Goal: Task Accomplishment & Management: Use online tool/utility

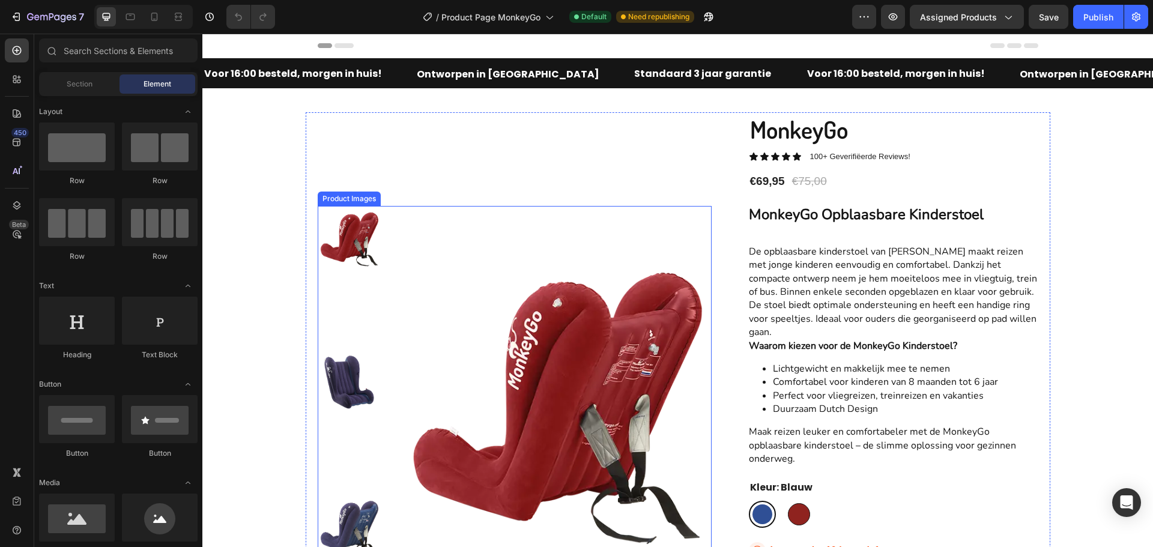
scroll to position [60, 0]
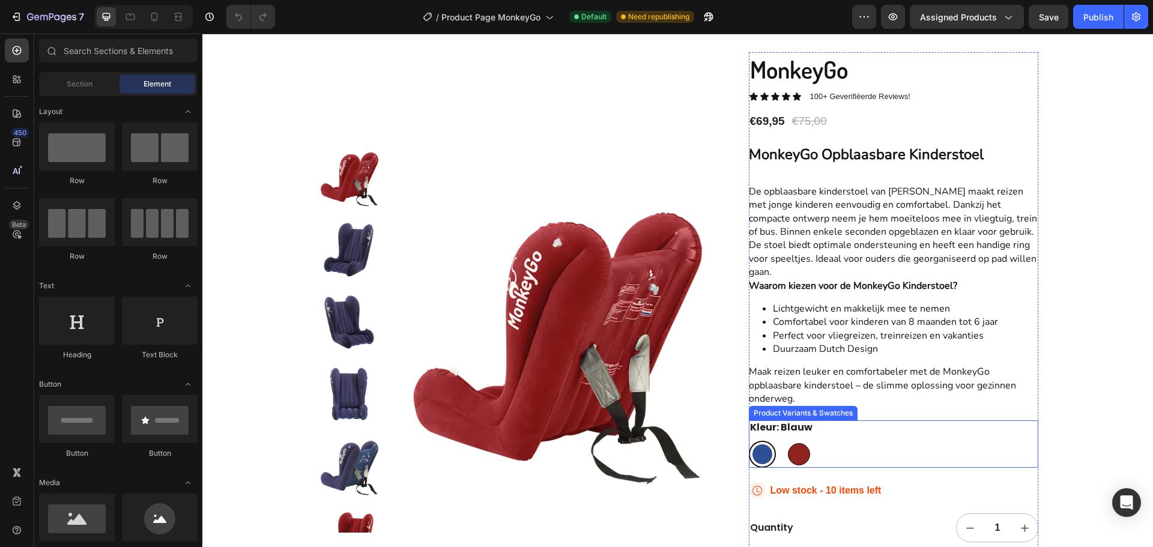
click at [795, 459] on div at bounding box center [799, 454] width 22 height 22
click at [786, 441] on input "[PERSON_NAME]" at bounding box center [785, 440] width 1 height 1
radio input "true"
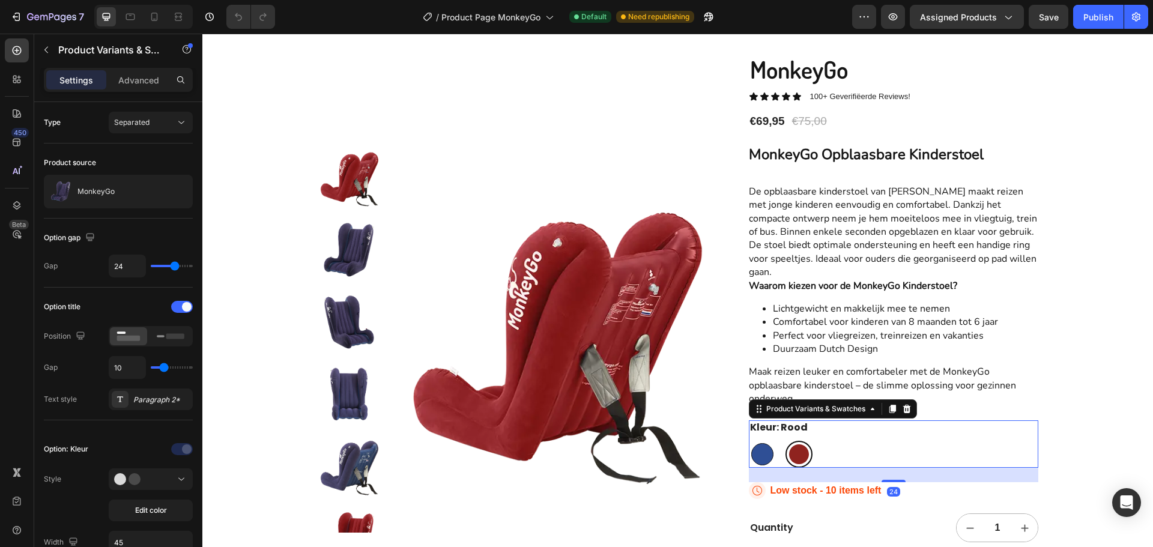
click at [792, 456] on div at bounding box center [799, 454] width 20 height 20
click at [786, 441] on input "[PERSON_NAME]" at bounding box center [785, 440] width 1 height 1
click at [817, 412] on div "Product Variants & Swatches" at bounding box center [816, 409] width 104 height 11
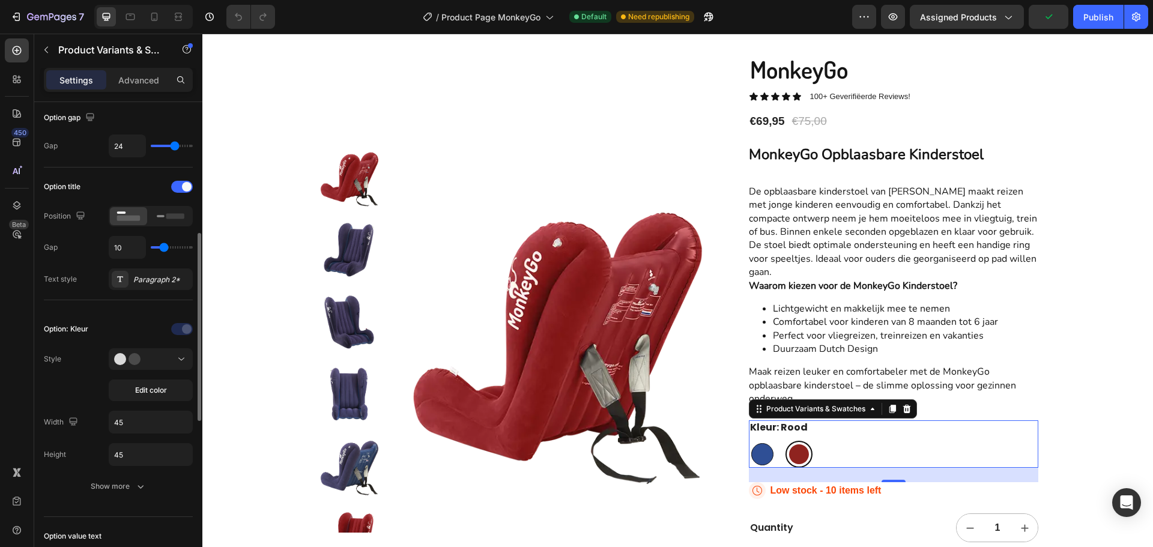
scroll to position [240, 0]
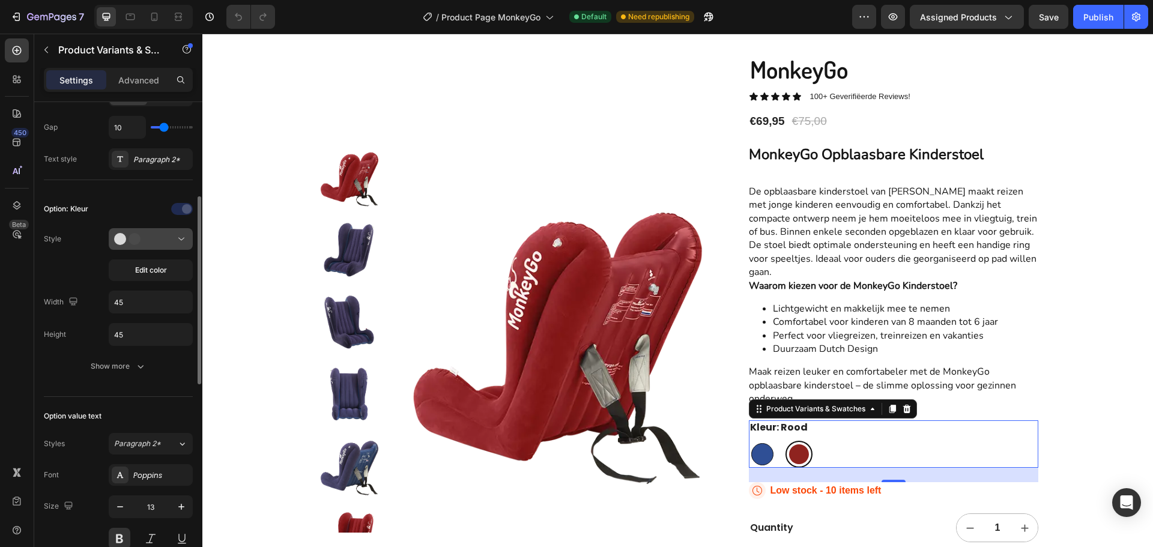
click at [148, 232] on button at bounding box center [151, 239] width 84 height 22
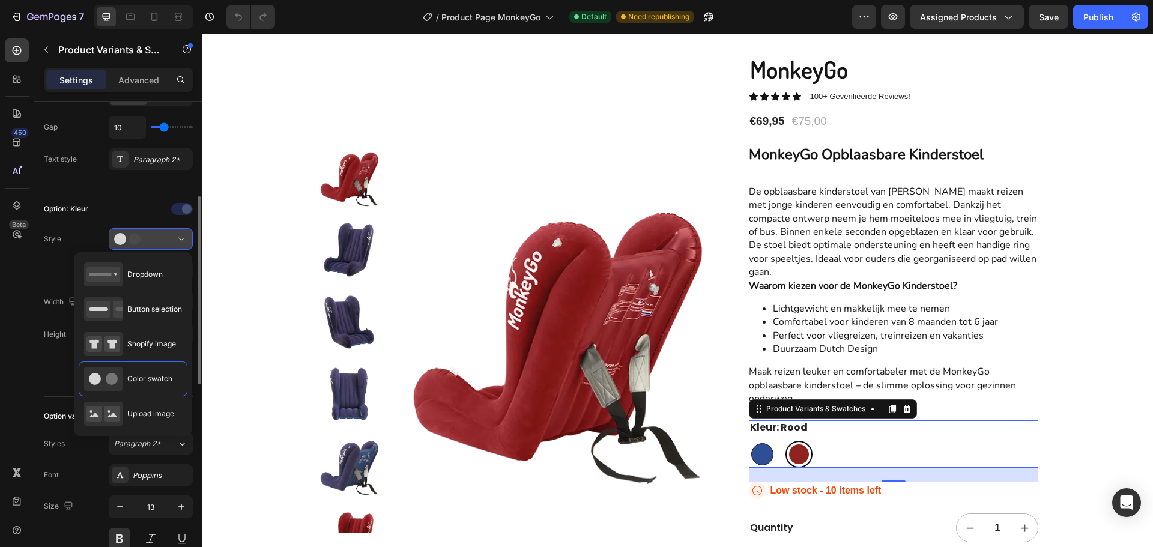
click at [148, 232] on button at bounding box center [151, 239] width 84 height 22
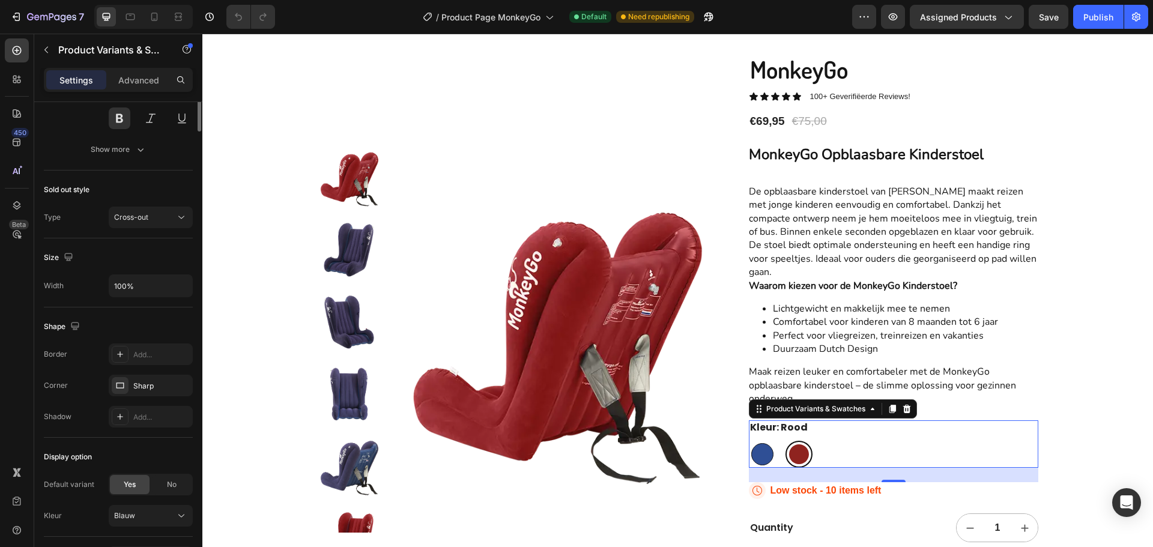
scroll to position [300, 0]
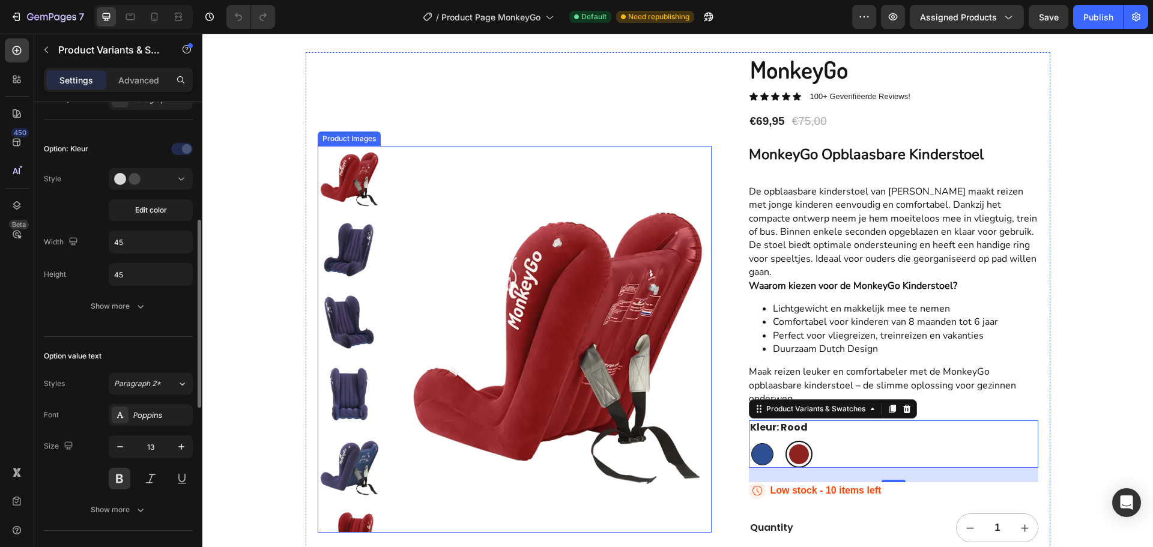
click at [490, 290] on img at bounding box center [555, 339] width 314 height 387
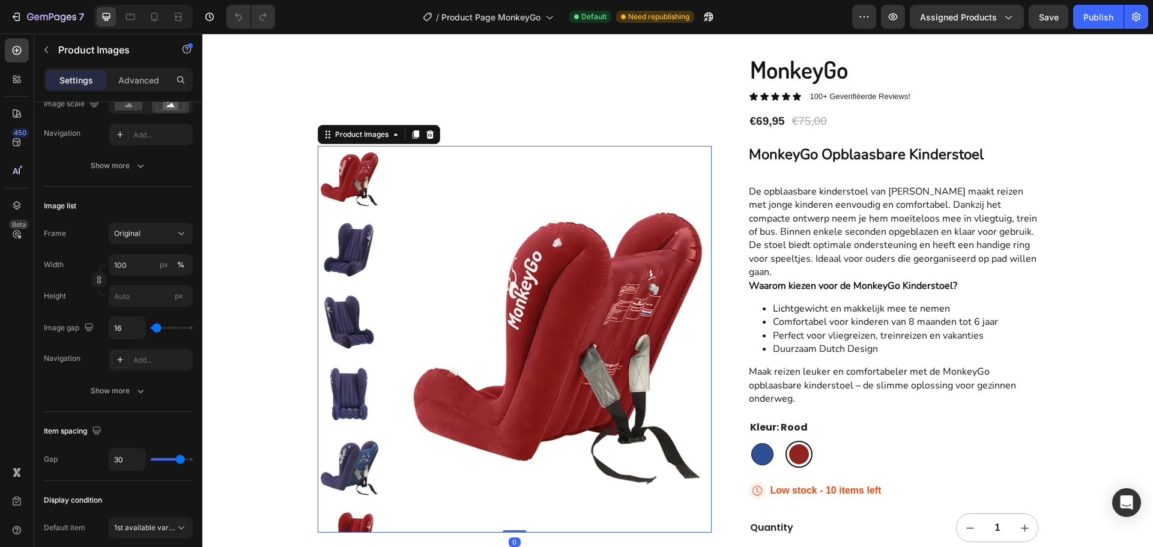
scroll to position [0, 0]
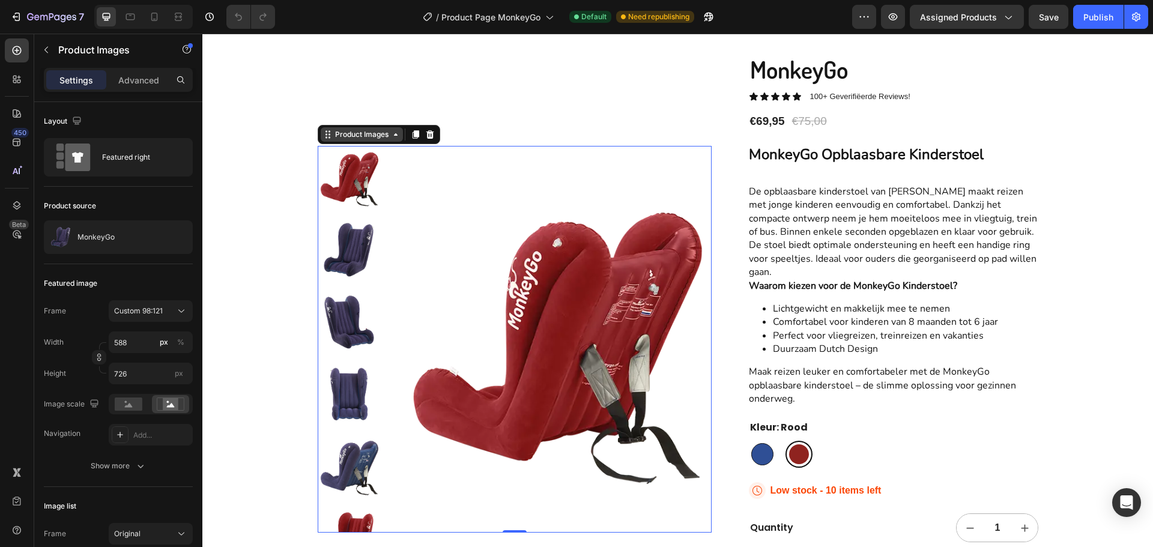
click at [365, 138] on div "Product Images" at bounding box center [362, 134] width 58 height 11
click at [117, 62] on div "Product Images" at bounding box center [102, 49] width 137 height 31
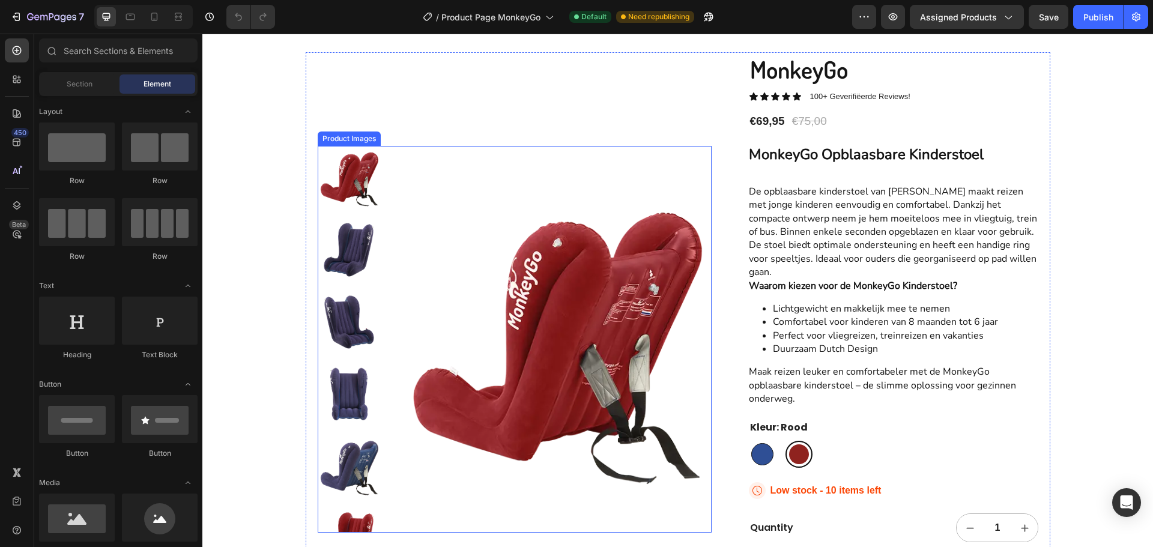
click at [368, 166] on img at bounding box center [349, 177] width 62 height 62
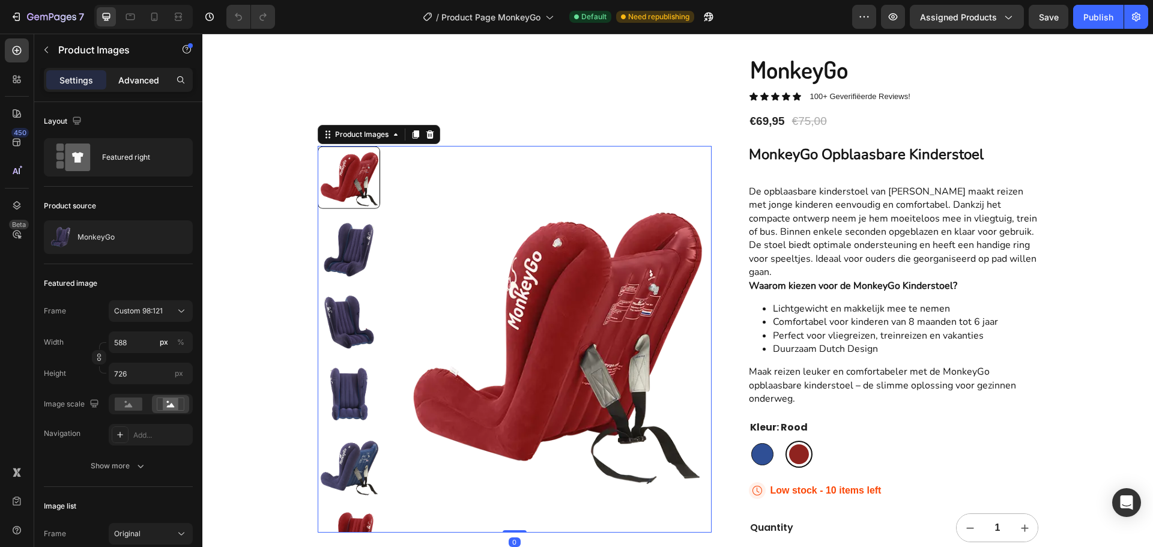
click at [145, 76] on p "Advanced" at bounding box center [138, 80] width 41 height 13
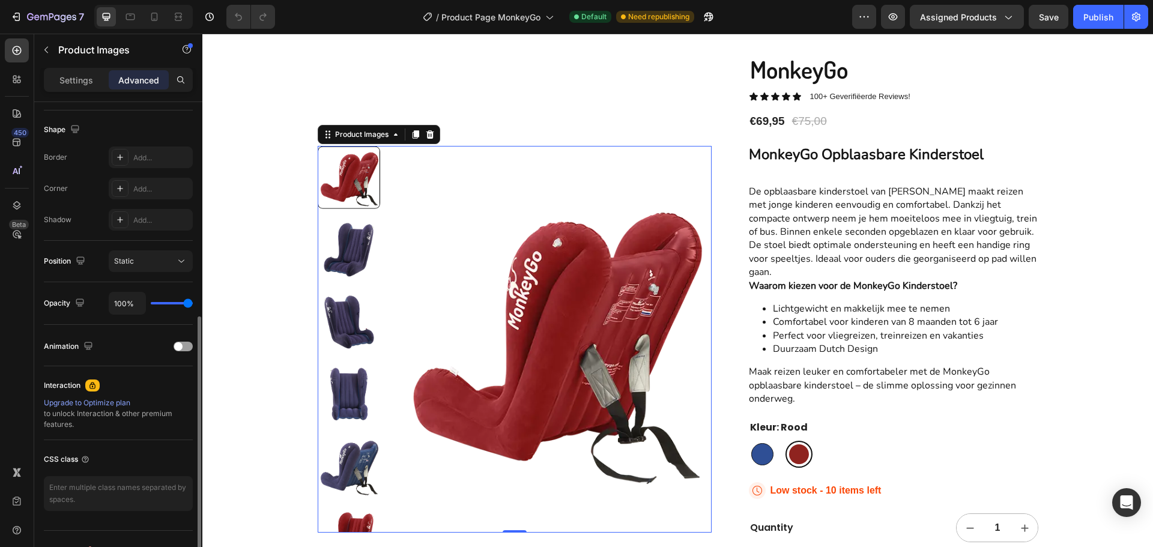
scroll to position [322, 0]
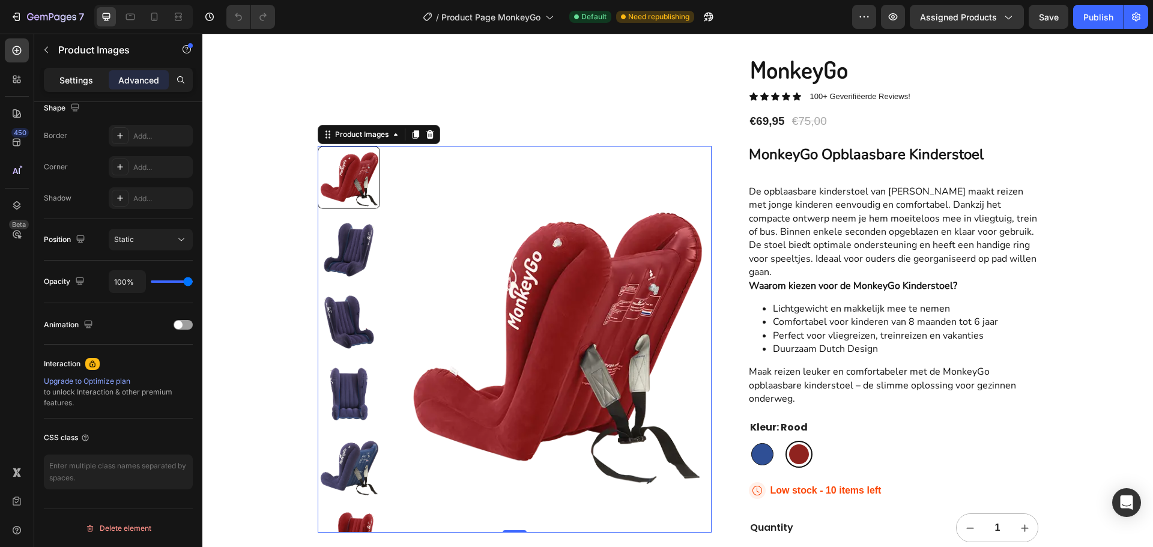
click at [71, 79] on p "Settings" at bounding box center [76, 80] width 34 height 13
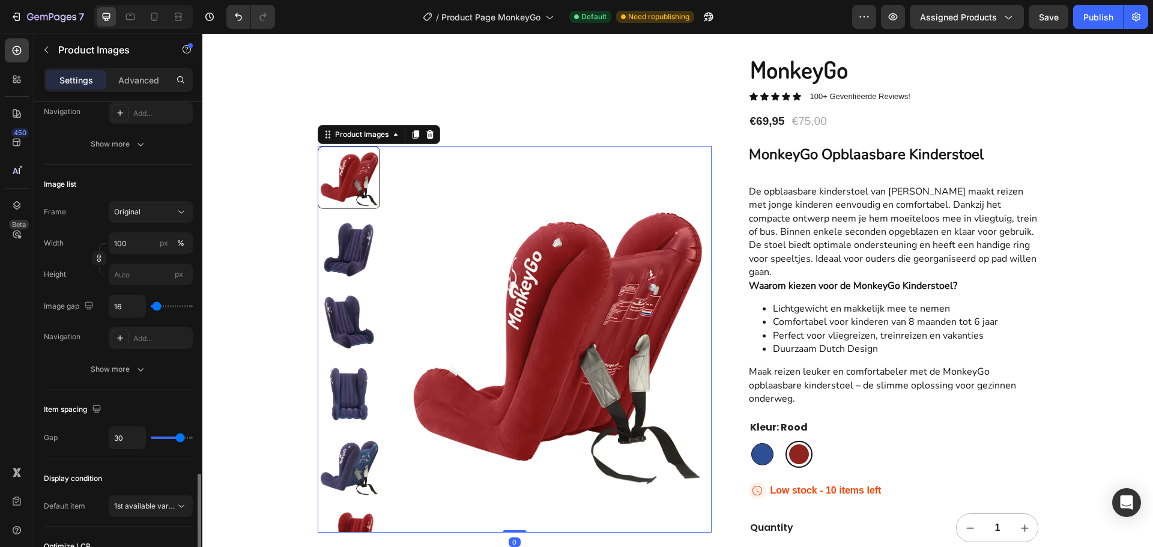
scroll to position [459, 0]
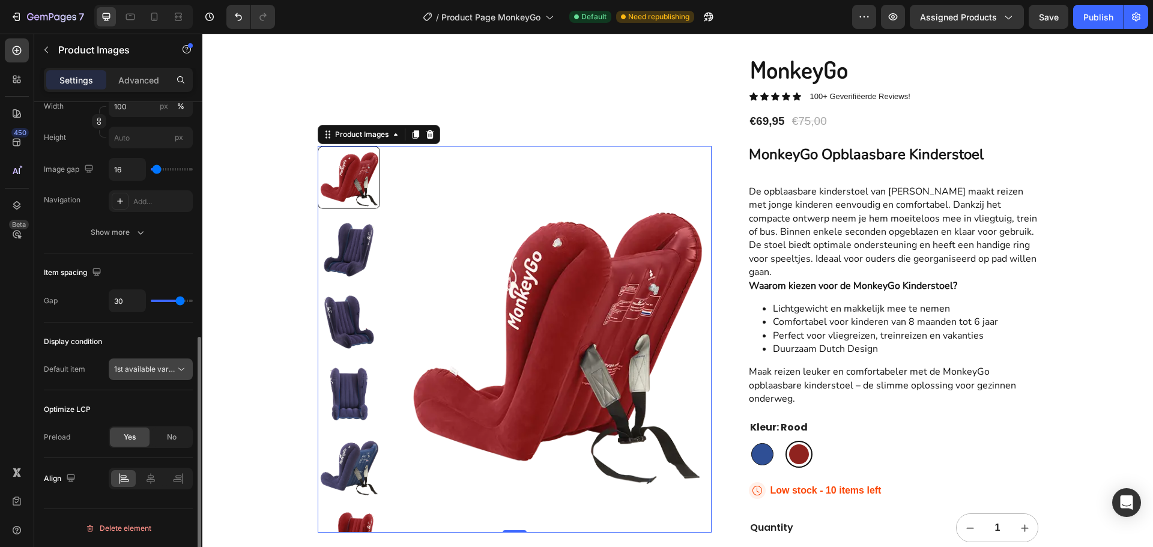
click at [139, 369] on span "1st available variant" at bounding box center [147, 369] width 67 height 9
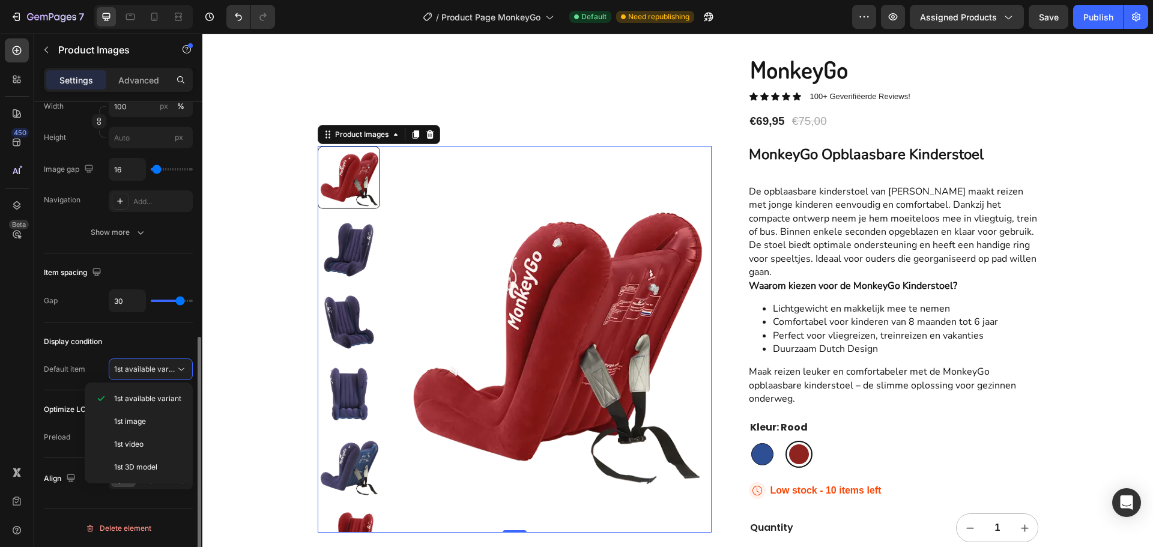
click at [138, 332] on div "Display condition Default item 1st available variant" at bounding box center [118, 357] width 149 height 68
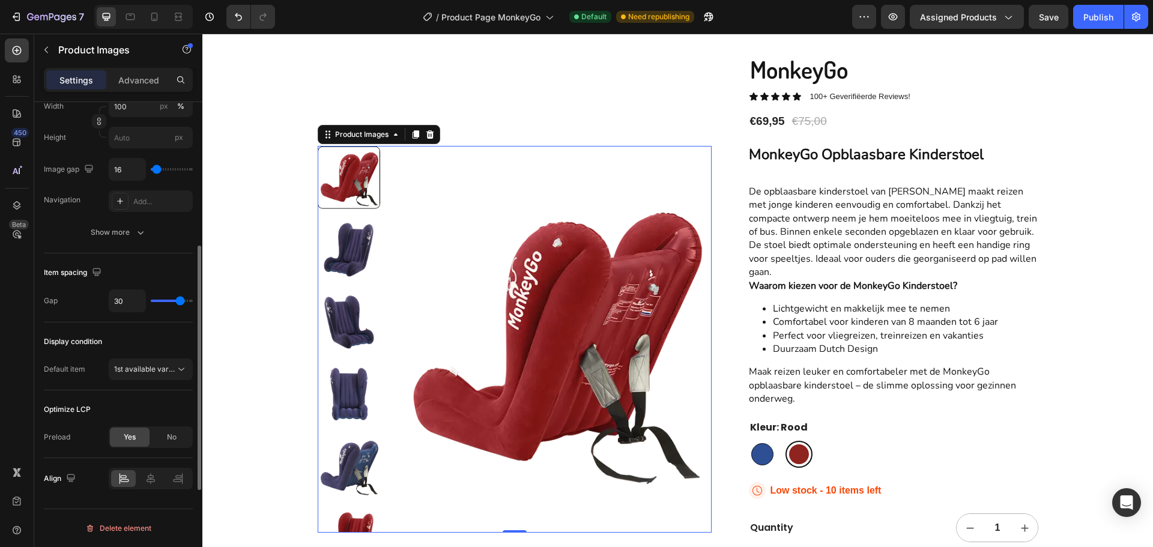
scroll to position [399, 0]
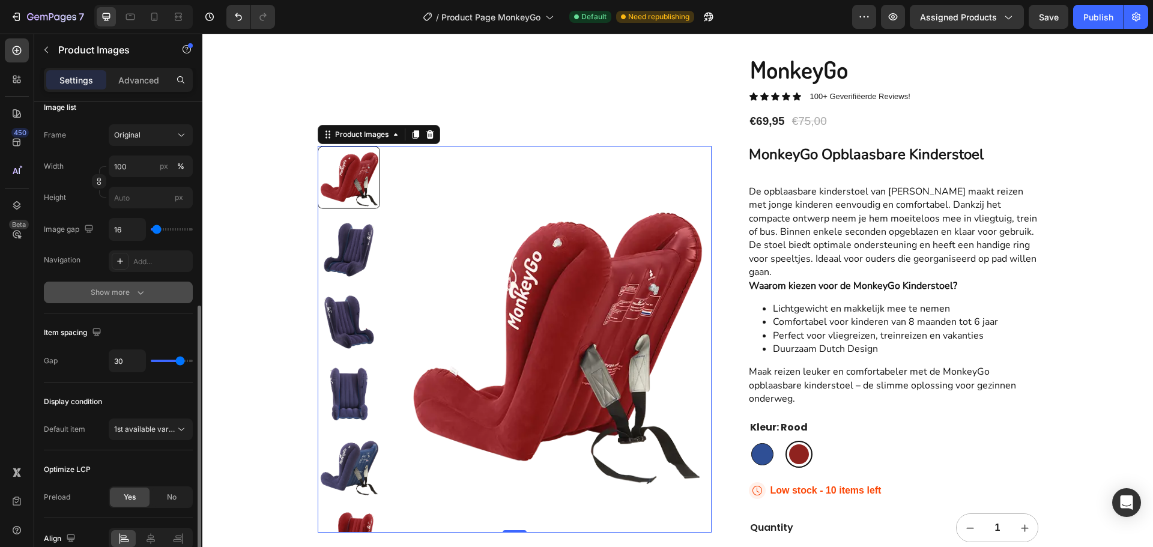
click at [133, 298] on div "Show more" at bounding box center [119, 293] width 56 height 12
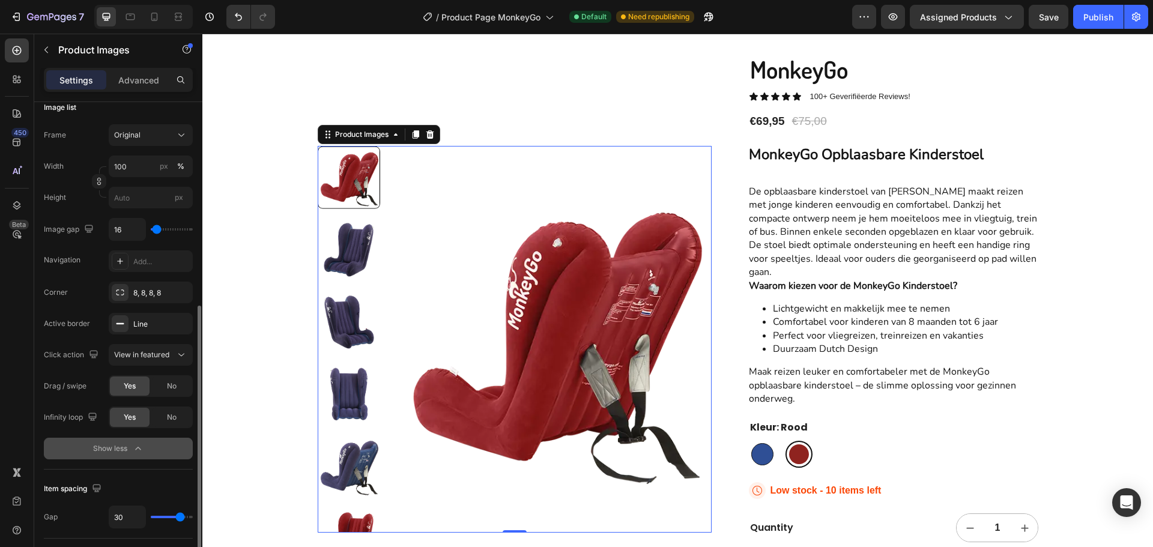
click at [128, 448] on div "Show less" at bounding box center [118, 449] width 51 height 12
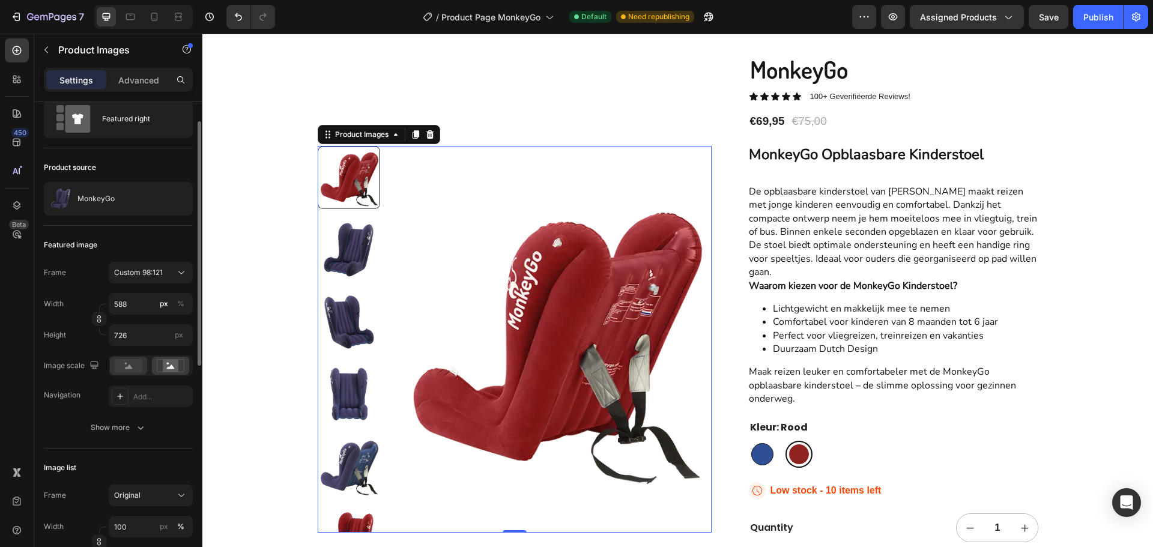
scroll to position [0, 0]
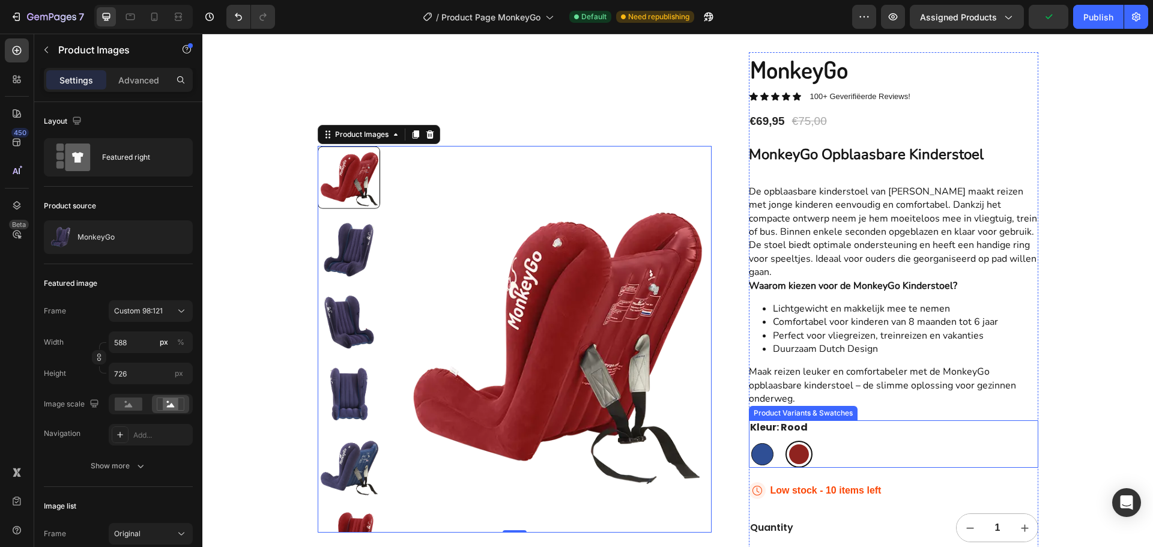
click at [749, 446] on div at bounding box center [762, 454] width 27 height 27
click at [748, 441] on input "Blauw Blauw" at bounding box center [748, 440] width 1 height 1
radio input "true"
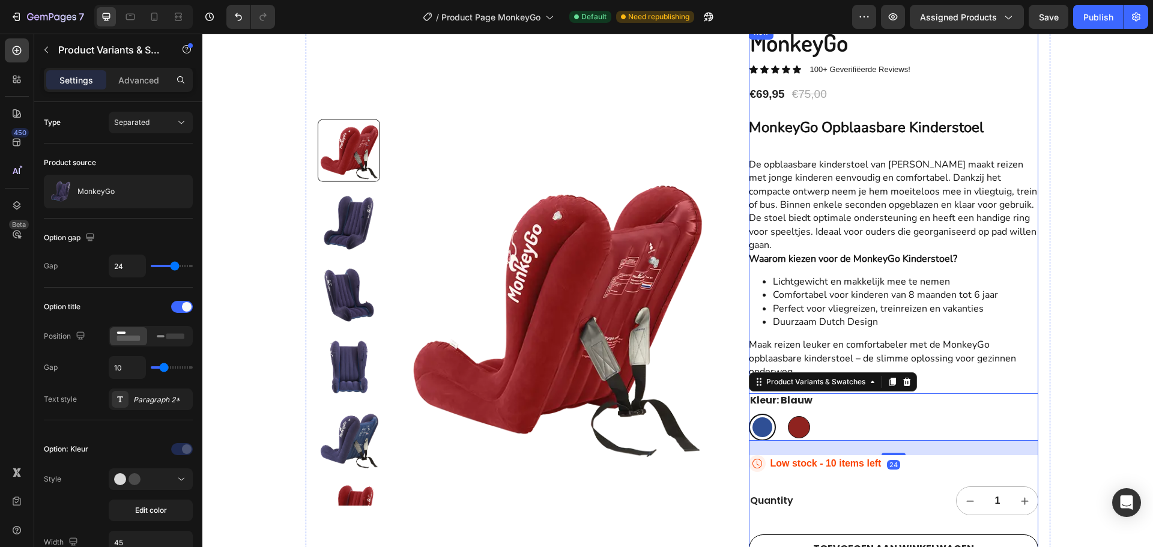
scroll to position [120, 0]
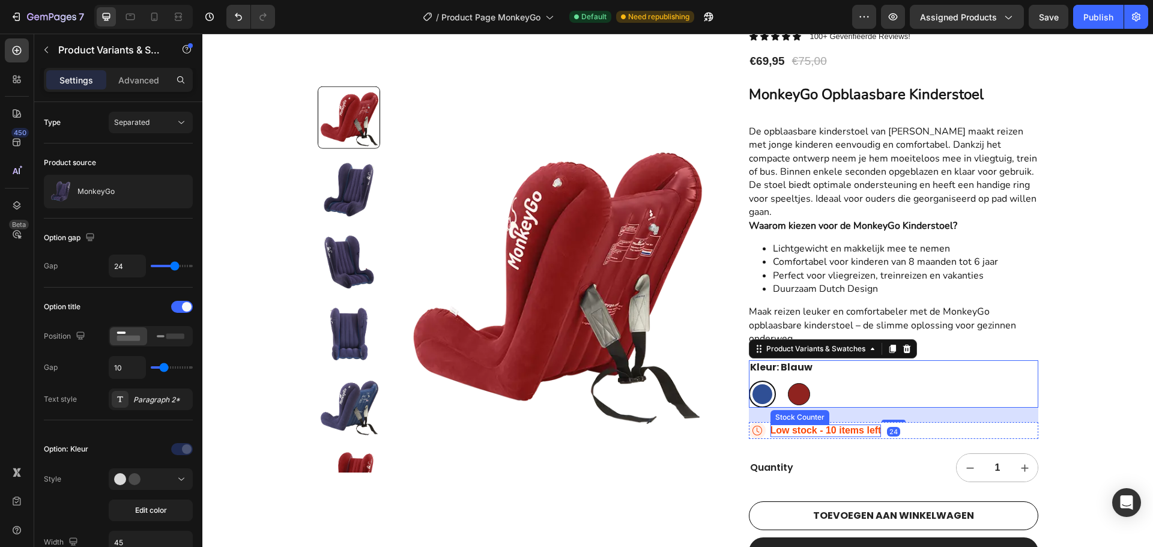
click at [823, 431] on p "Low stock - 10 items left" at bounding box center [826, 431] width 111 height 13
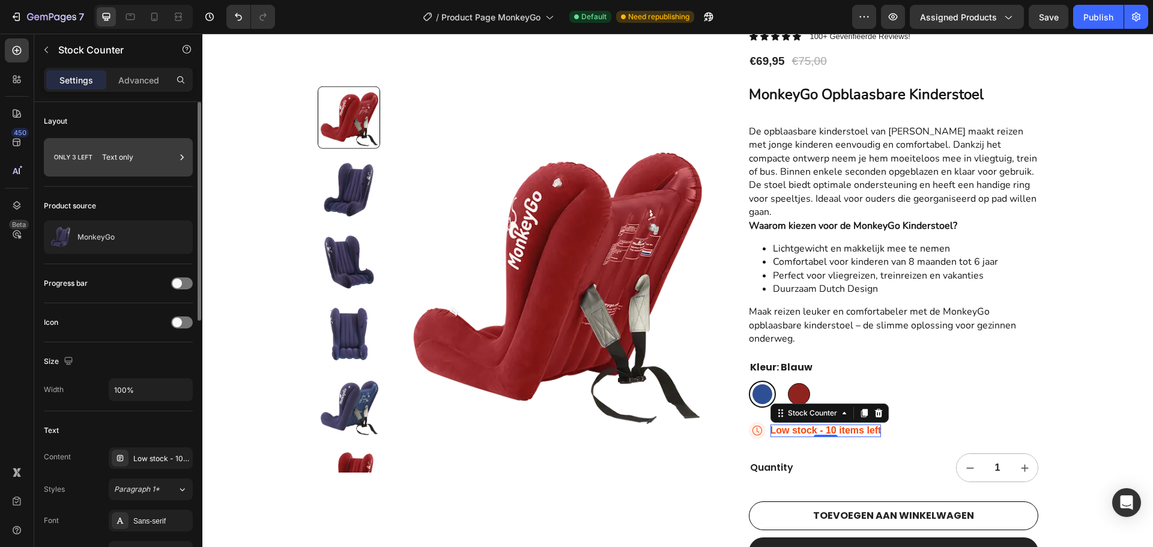
click at [95, 159] on icon at bounding box center [73, 158] width 48 height 28
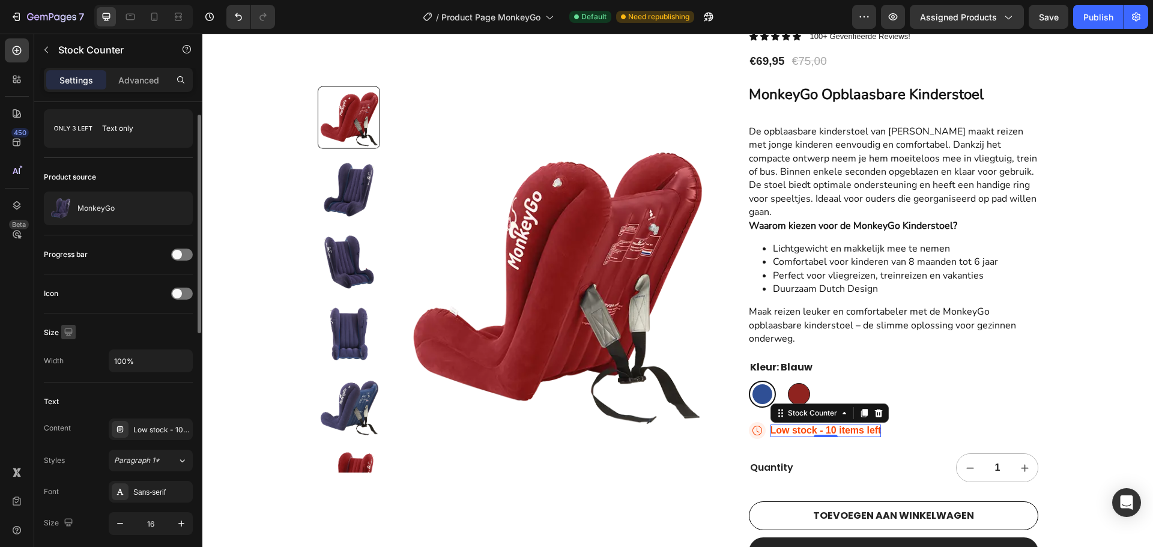
scroll to position [0, 0]
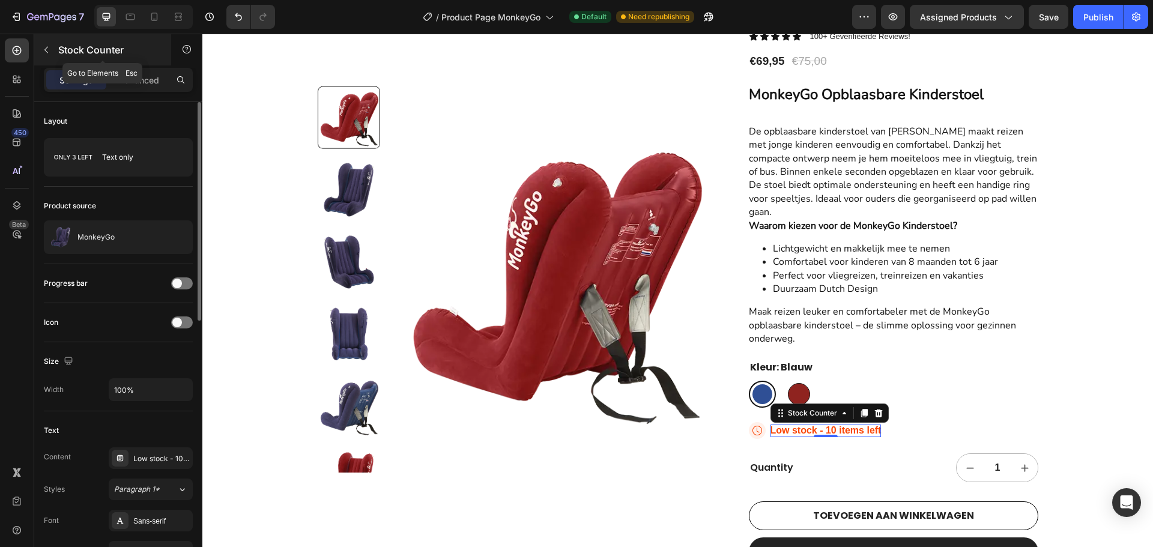
click at [53, 50] on button "button" at bounding box center [46, 49] width 19 height 19
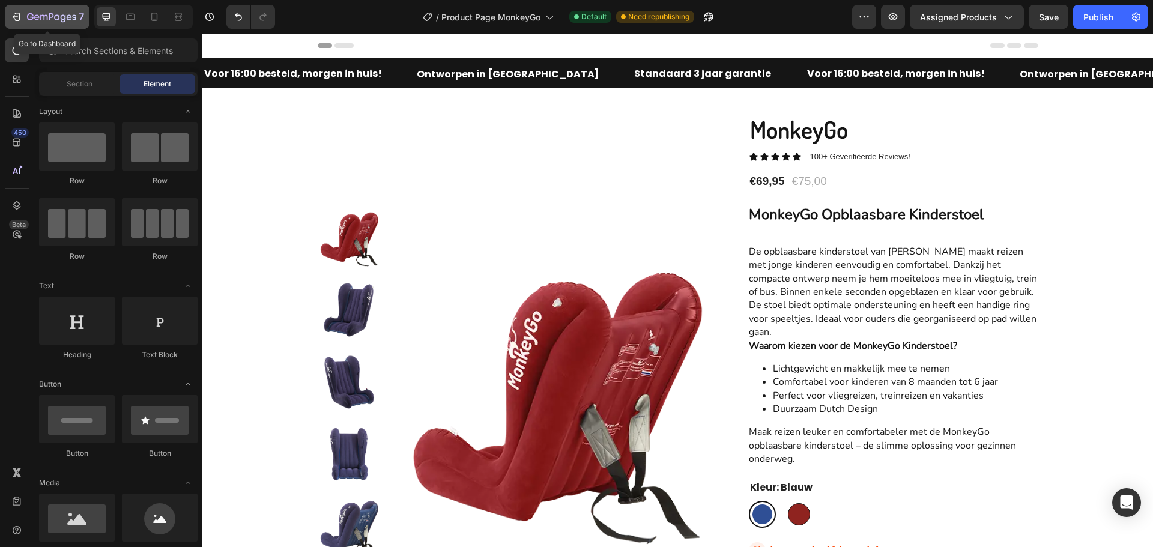
click at [34, 17] on icon "button" at bounding box center [51, 18] width 49 height 10
